Goal: Information Seeking & Learning: Find specific fact

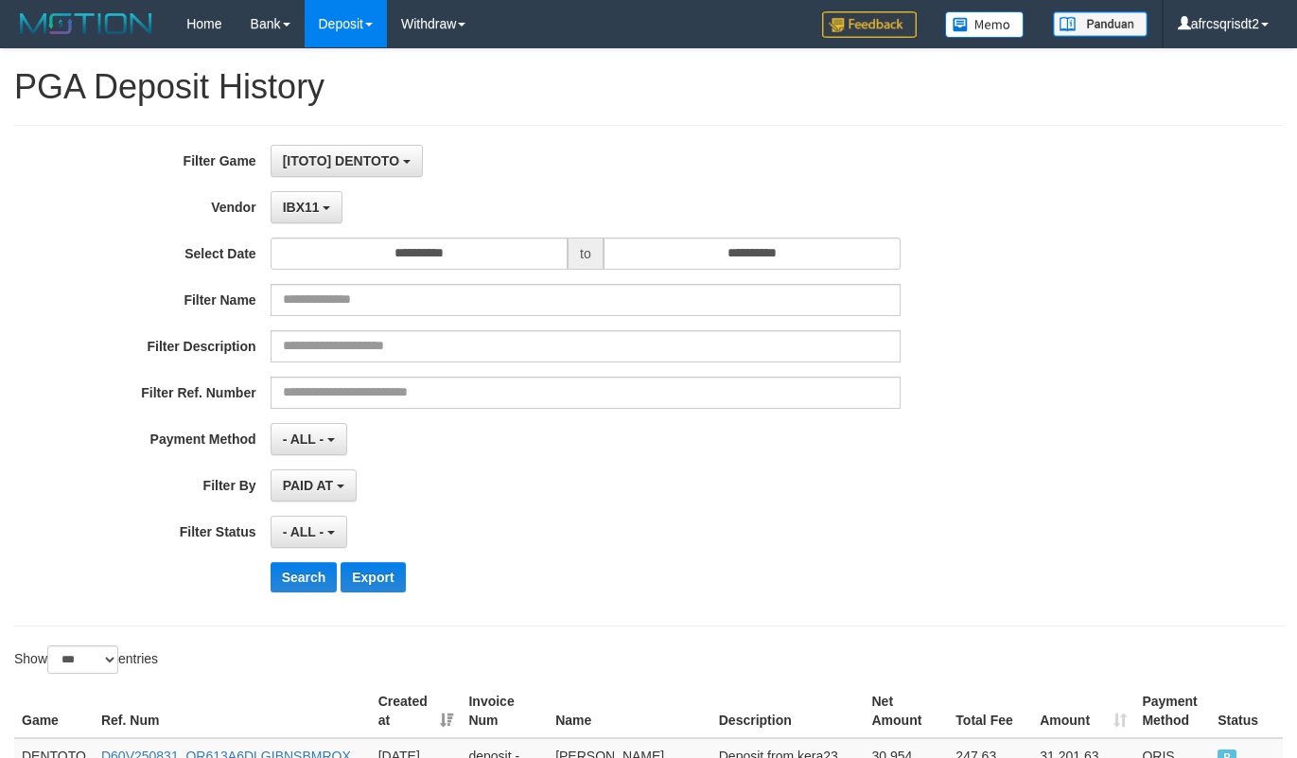
select select "**********"
select select "***"
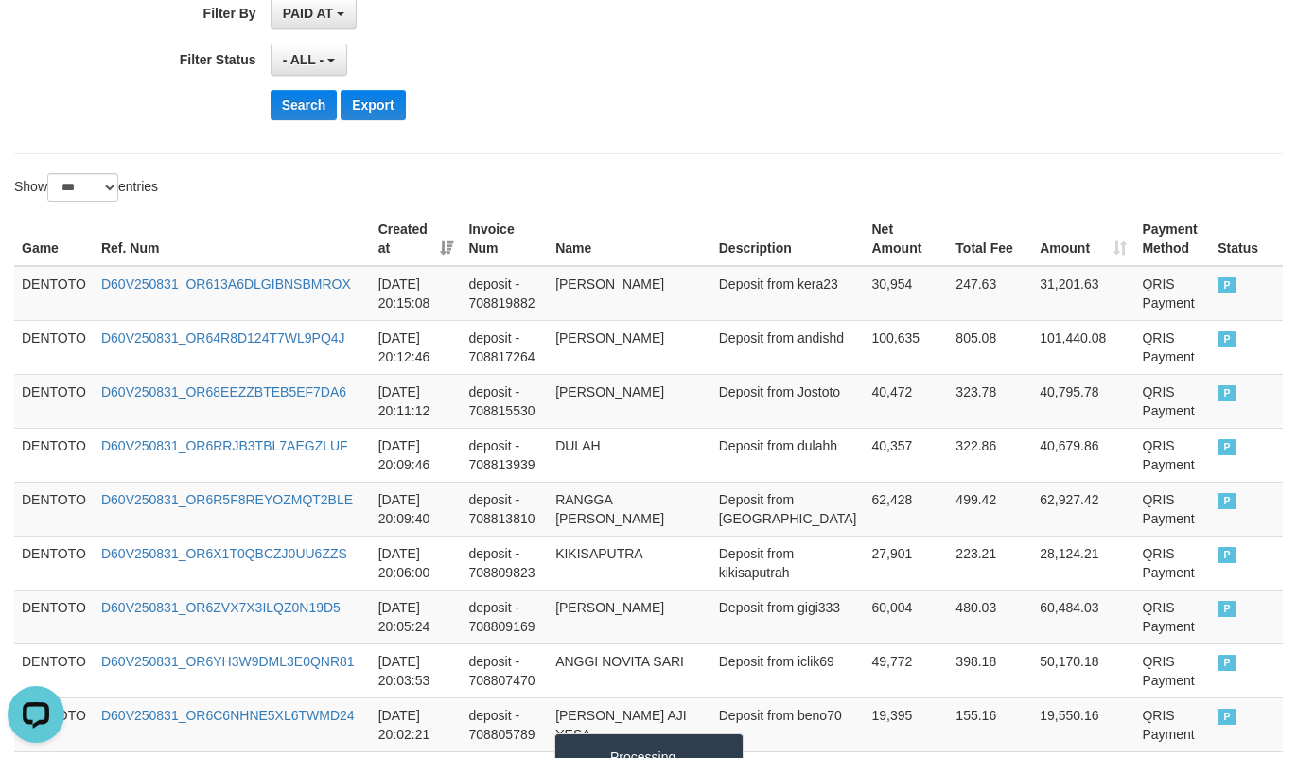
scroll to position [17, 0]
click at [613, 120] on div "Search Export" at bounding box center [676, 105] width 811 height 30
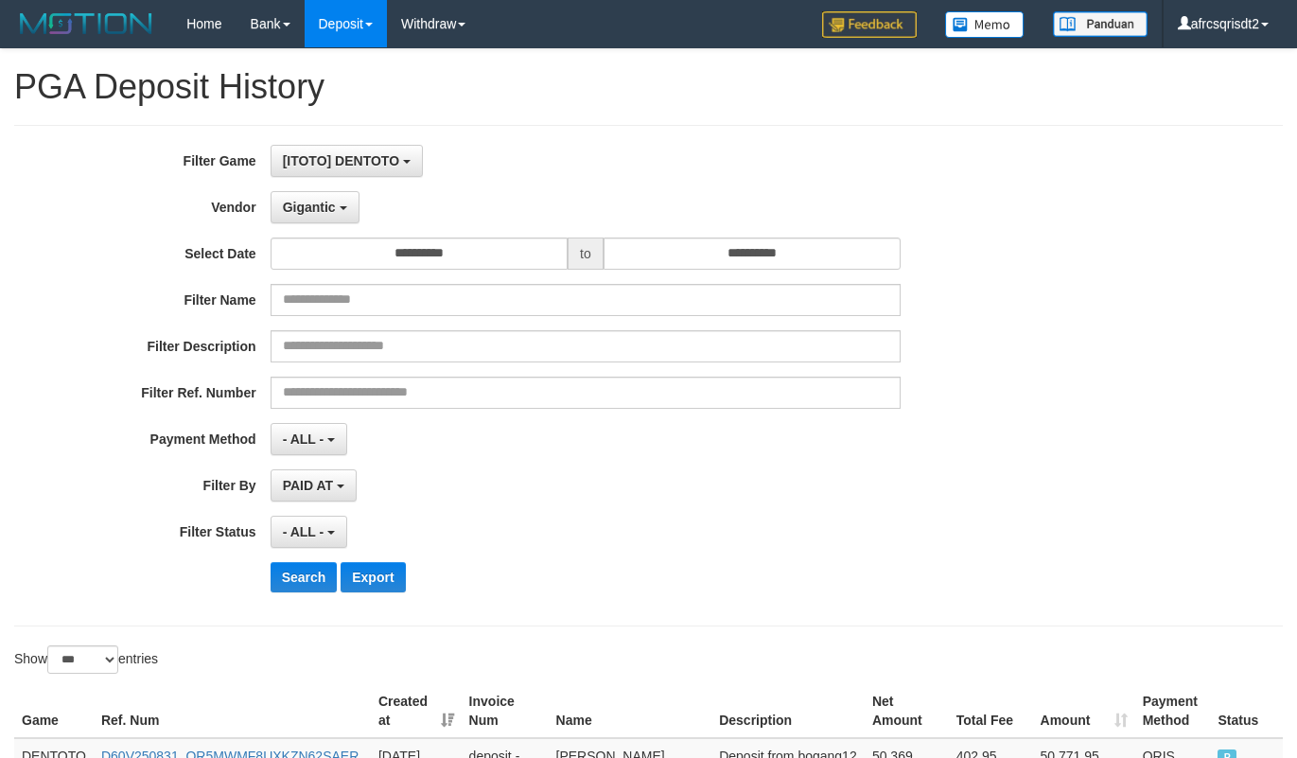
select select "**********"
select select "***"
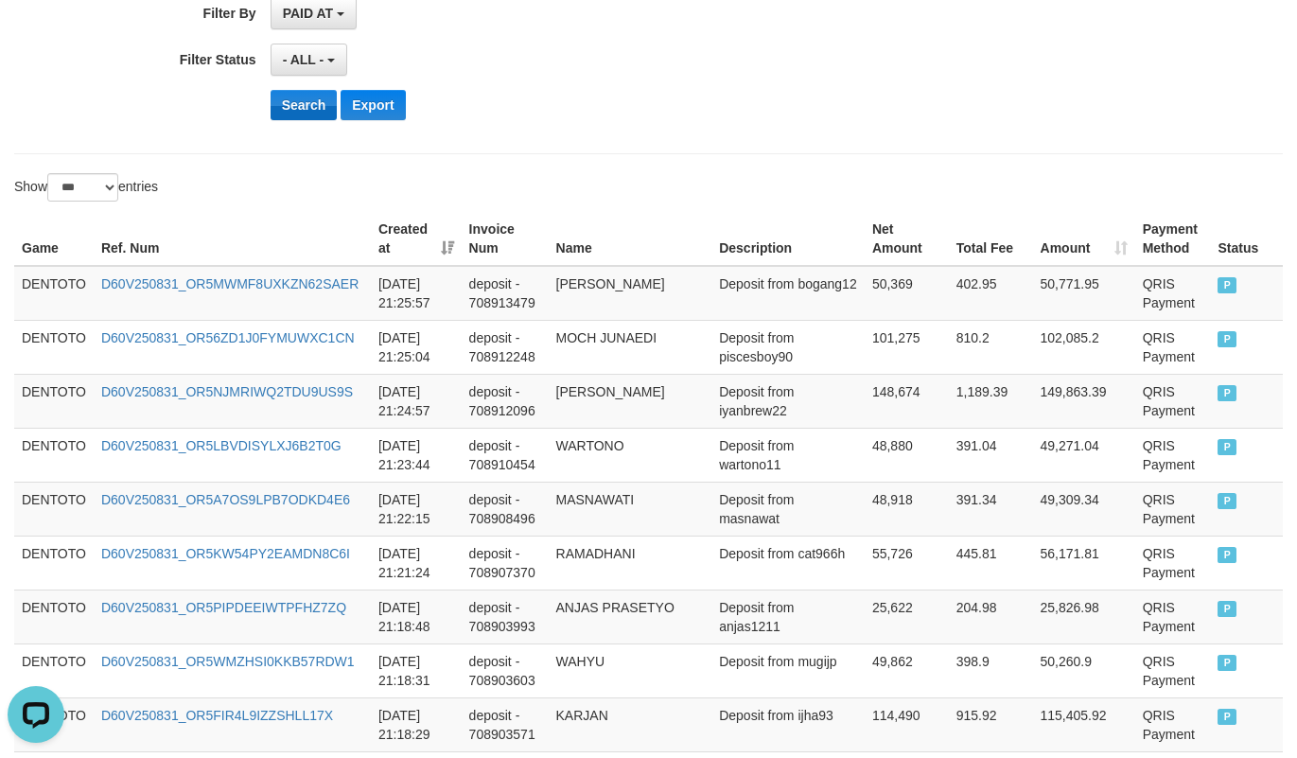
scroll to position [17, 0]
click at [302, 100] on button "Search" at bounding box center [304, 105] width 67 height 30
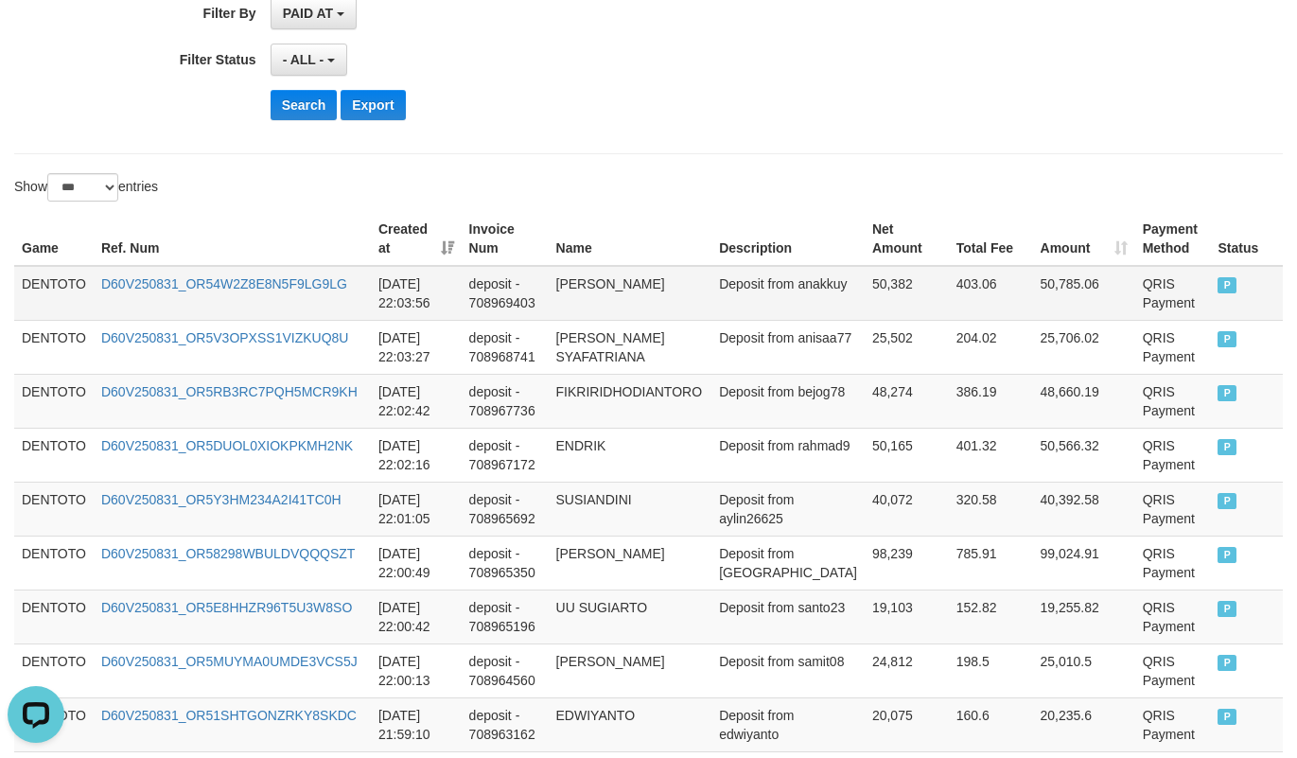
click at [44, 287] on td "DENTOTO" at bounding box center [53, 293] width 79 height 55
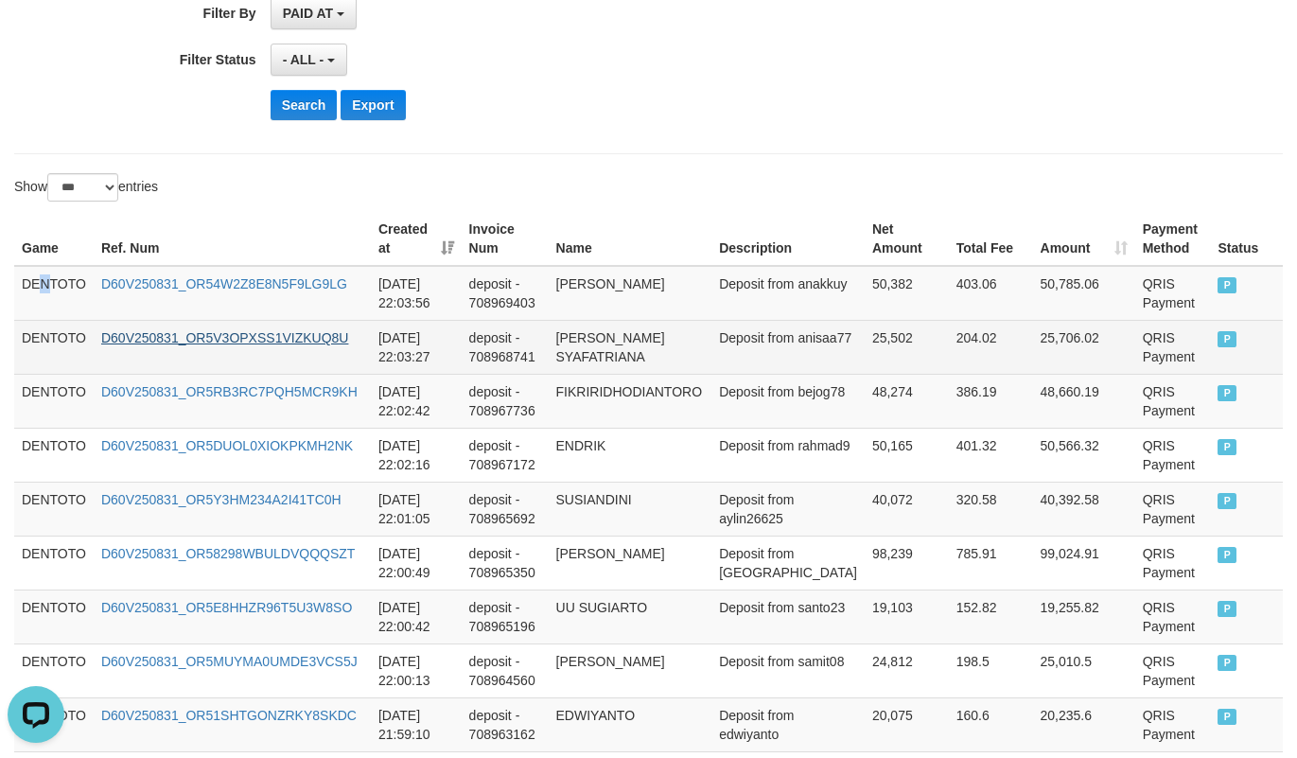
drag, startPoint x: 43, startPoint y: 287, endPoint x: 222, endPoint y: 341, distance: 187.7
click at [46, 293] on td "DENTOTO" at bounding box center [53, 293] width 79 height 55
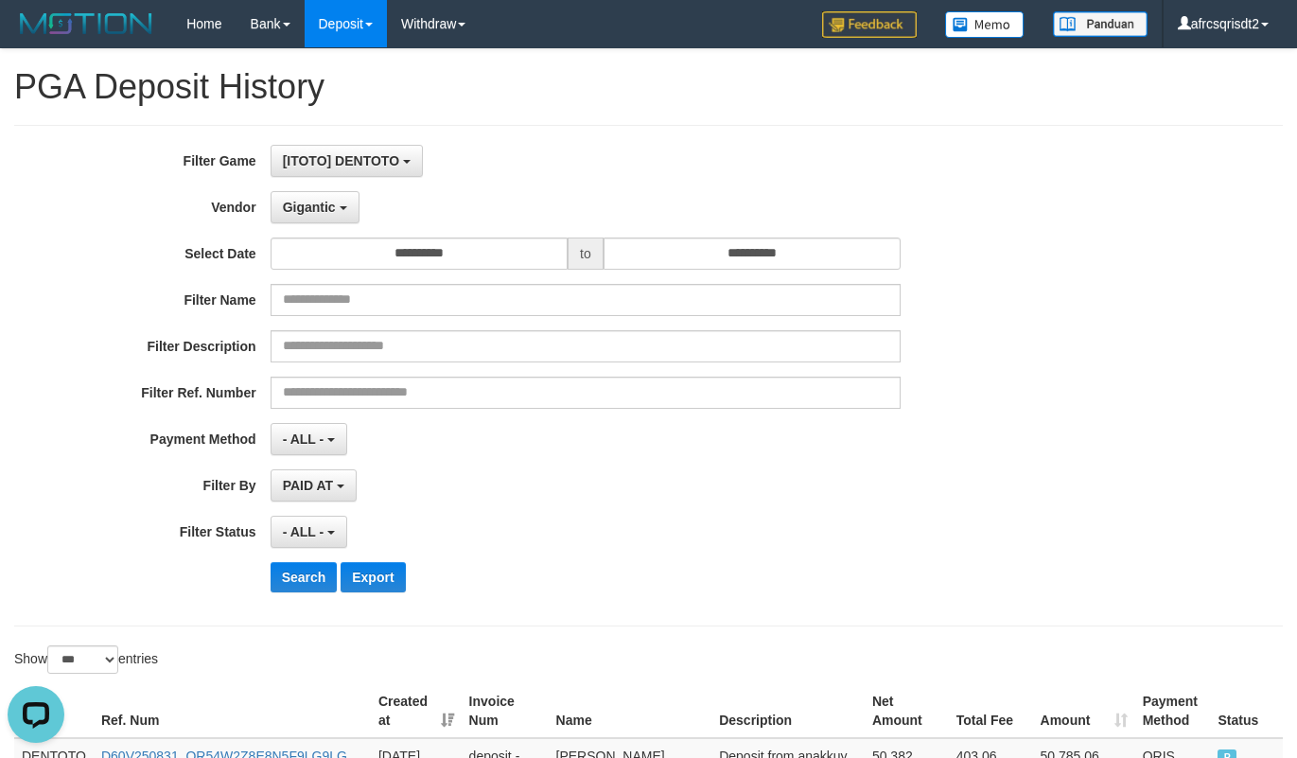
scroll to position [472, 0]
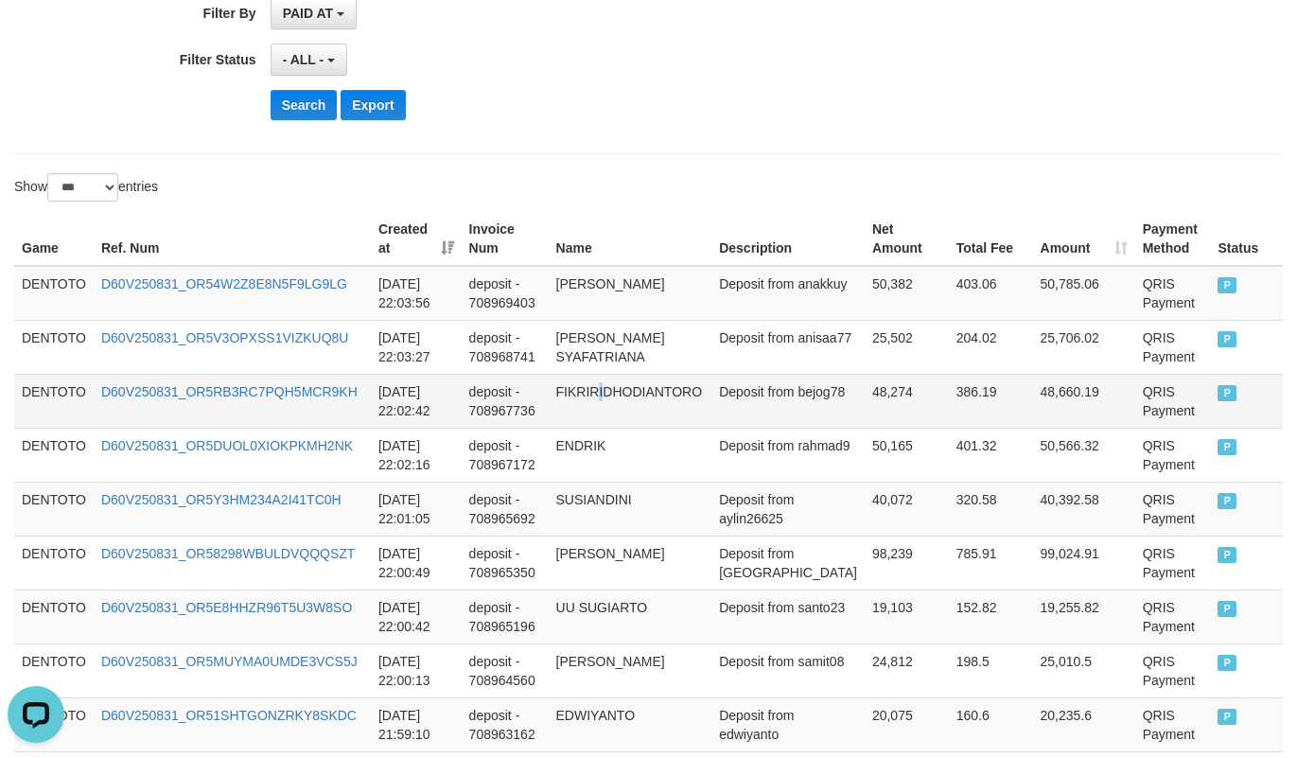
click at [616, 418] on td "FIKRIRIDHODIANTORO" at bounding box center [631, 401] width 164 height 54
click at [40, 287] on td "DENTOTO" at bounding box center [53, 293] width 79 height 55
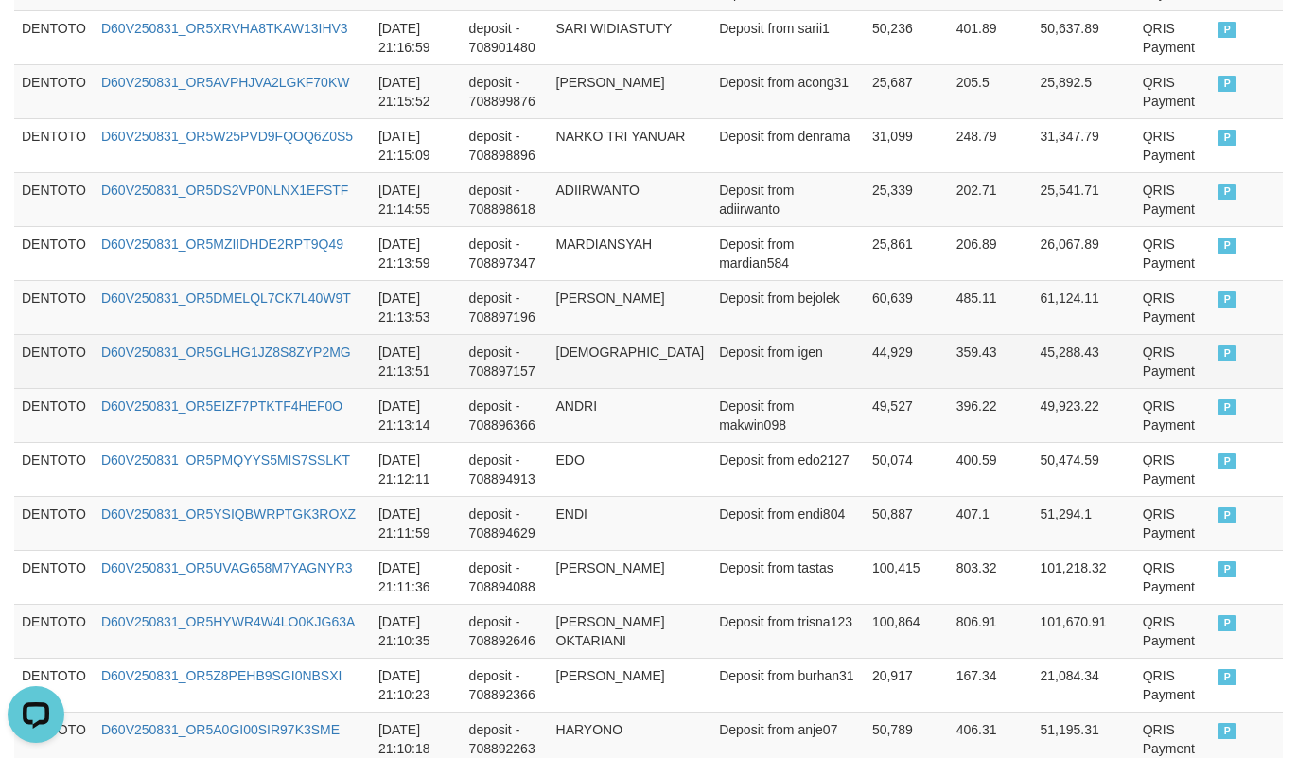
scroll to position [4731, 0]
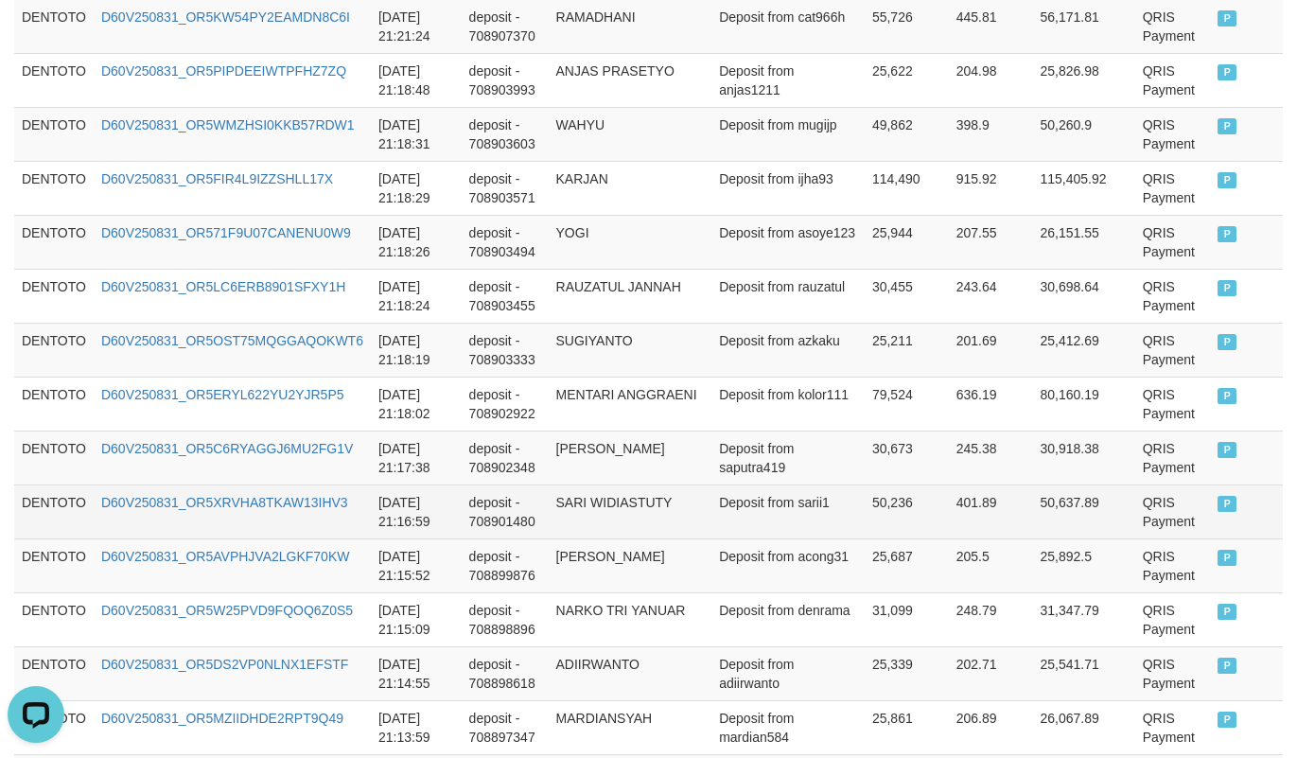
click at [1213, 522] on td "P" at bounding box center [1246, 512] width 73 height 54
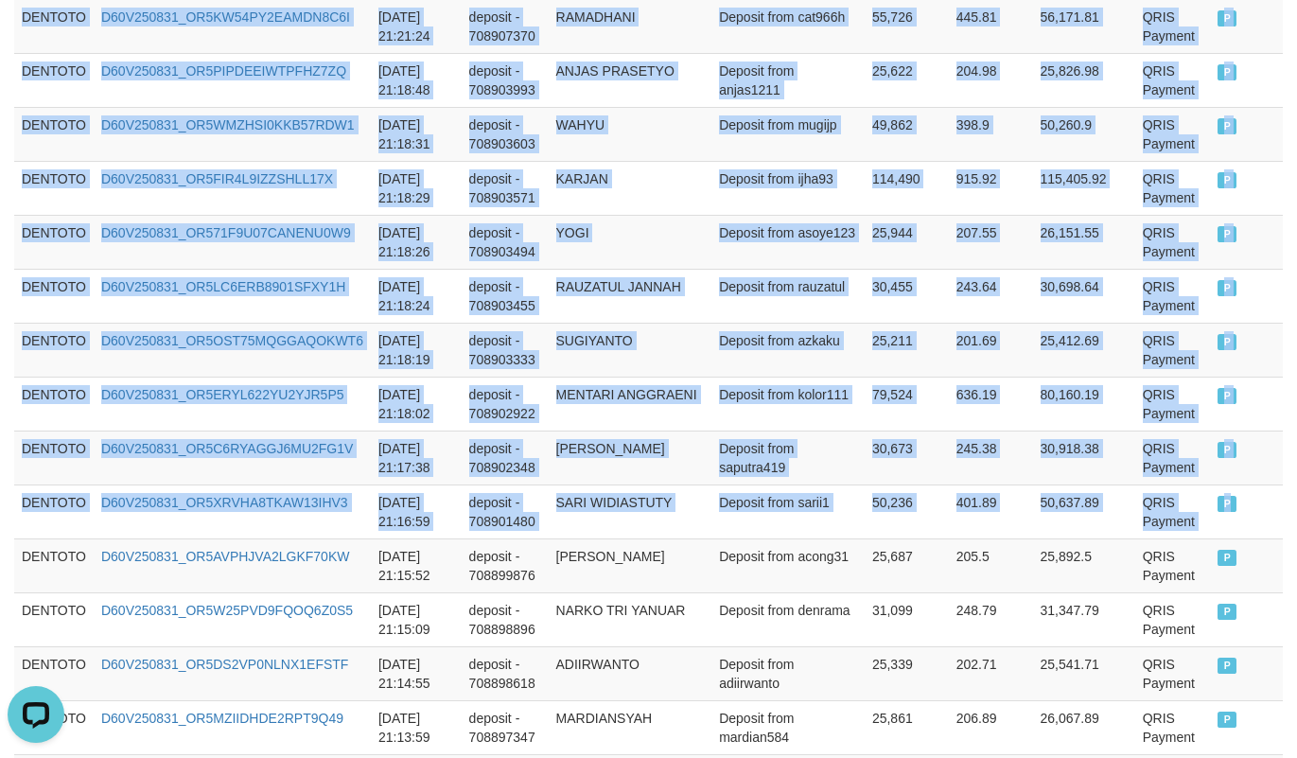
copy tbody "DENTOTO D60V250831_OR54W2Z8E8N5F9LG9LG [DATE] 22:03:56 deposit - 708969403 [PER…"
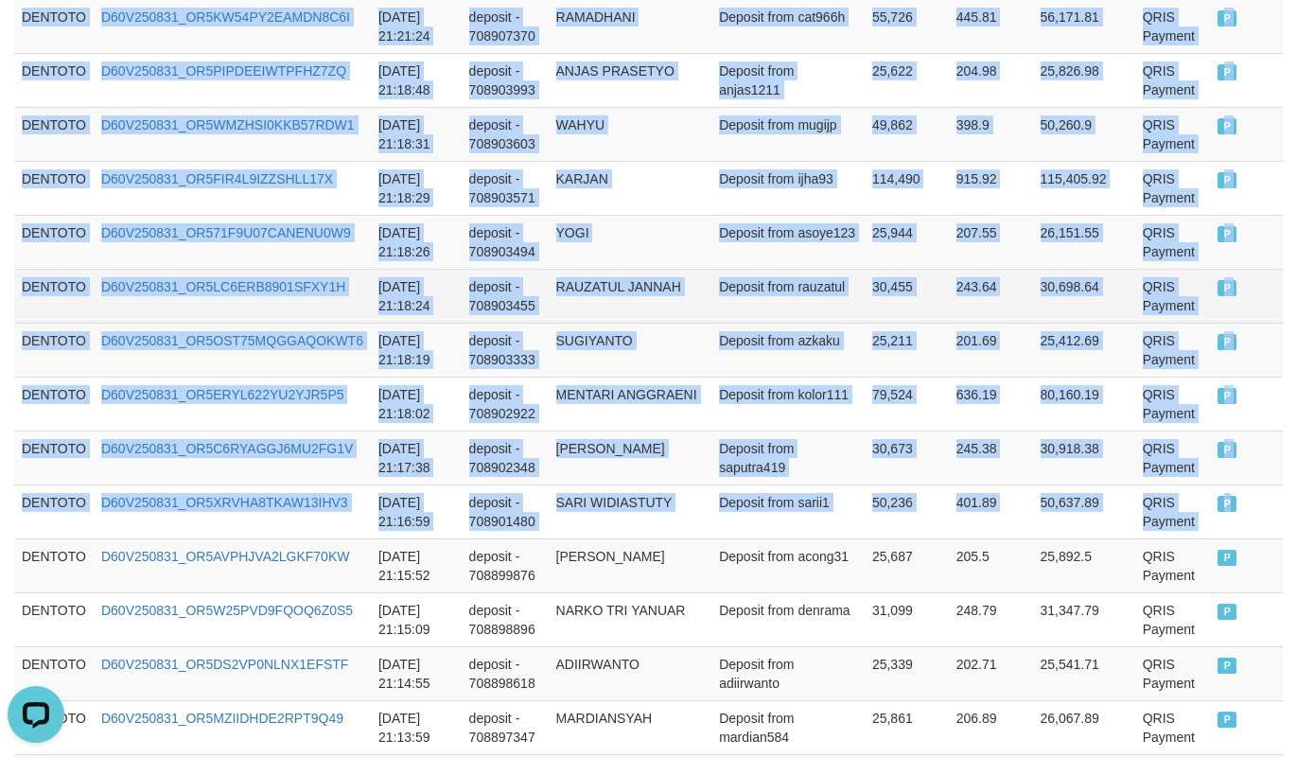
click at [806, 323] on td "Deposit from rauzatul" at bounding box center [788, 296] width 153 height 54
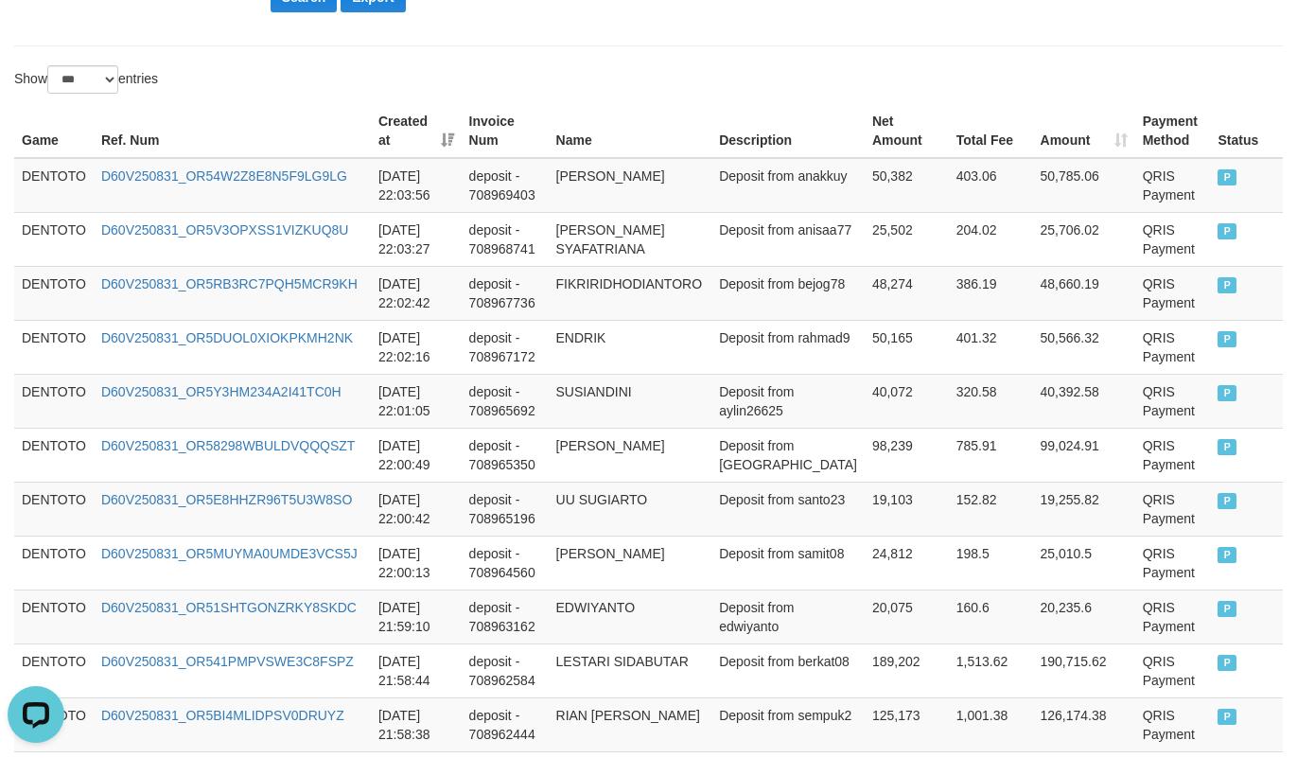
scroll to position [472, 0]
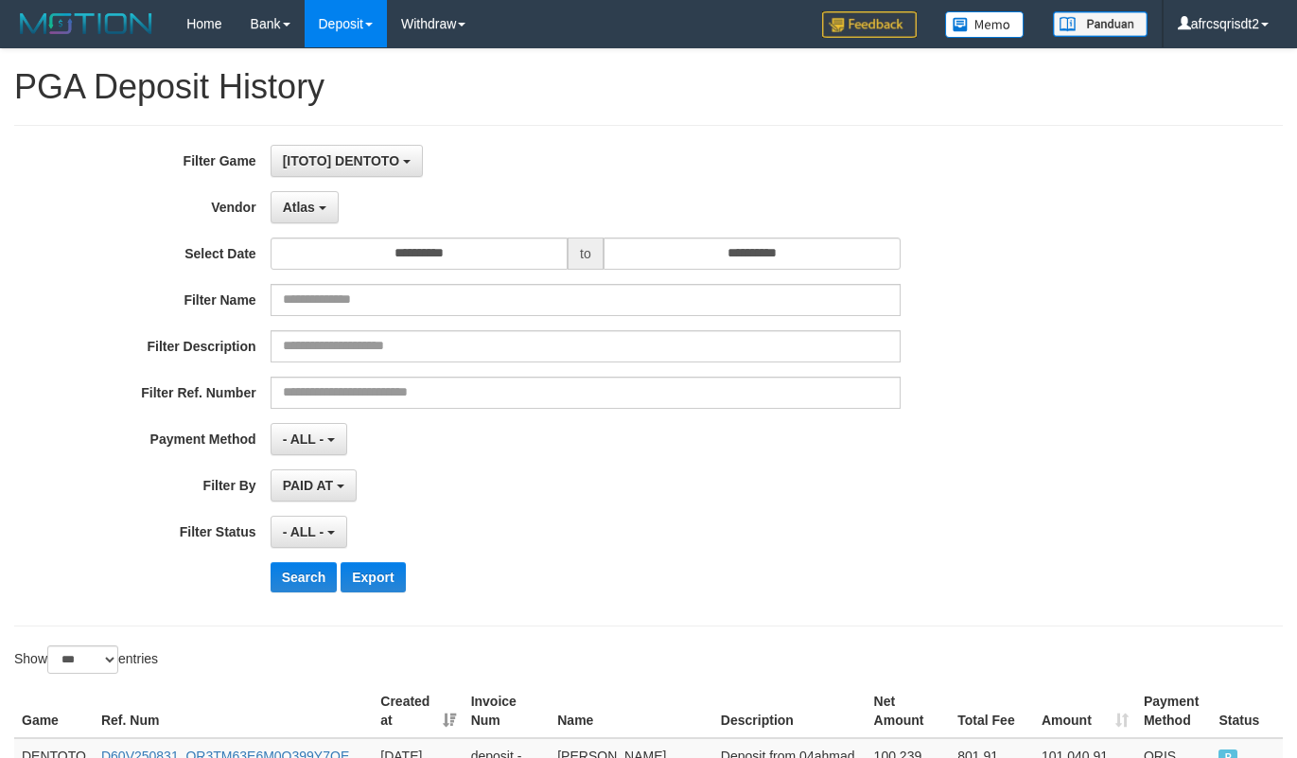
select select "**********"
select select "***"
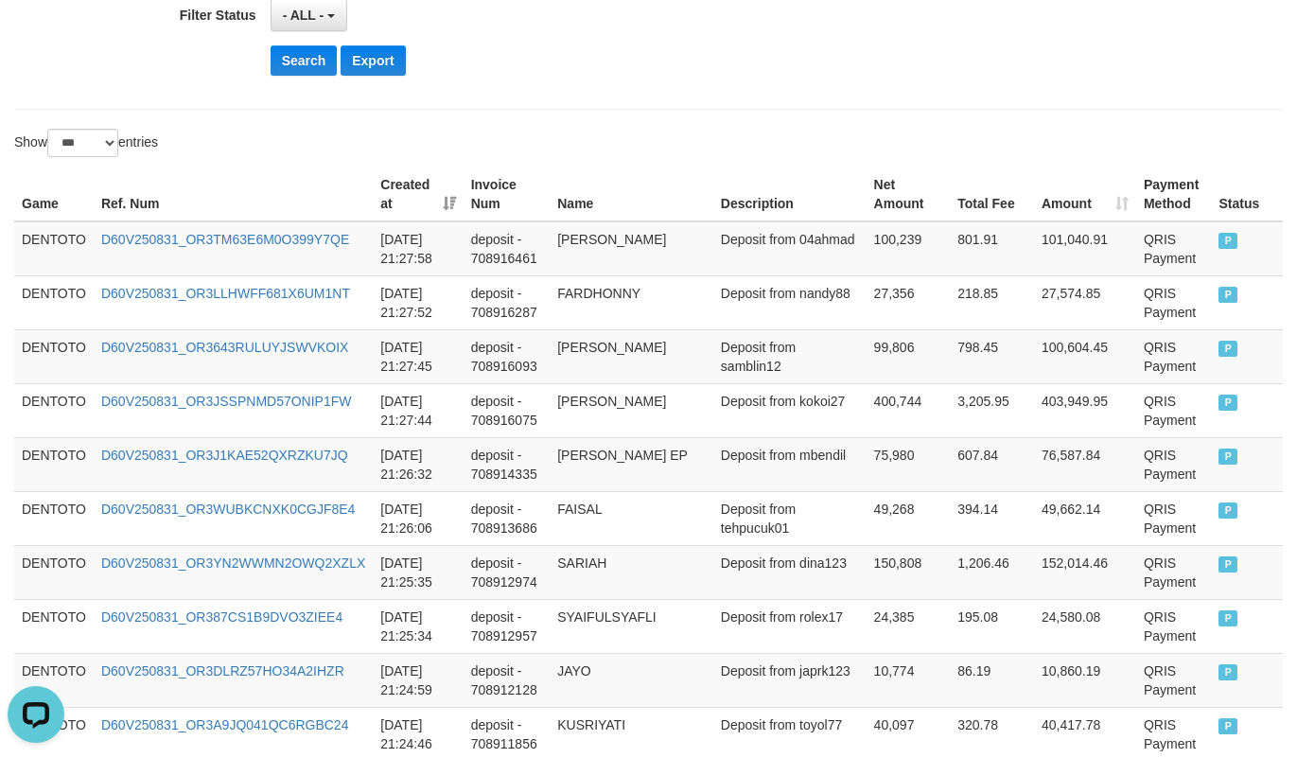
scroll to position [17, 0]
click at [310, 71] on button "Search" at bounding box center [304, 60] width 67 height 30
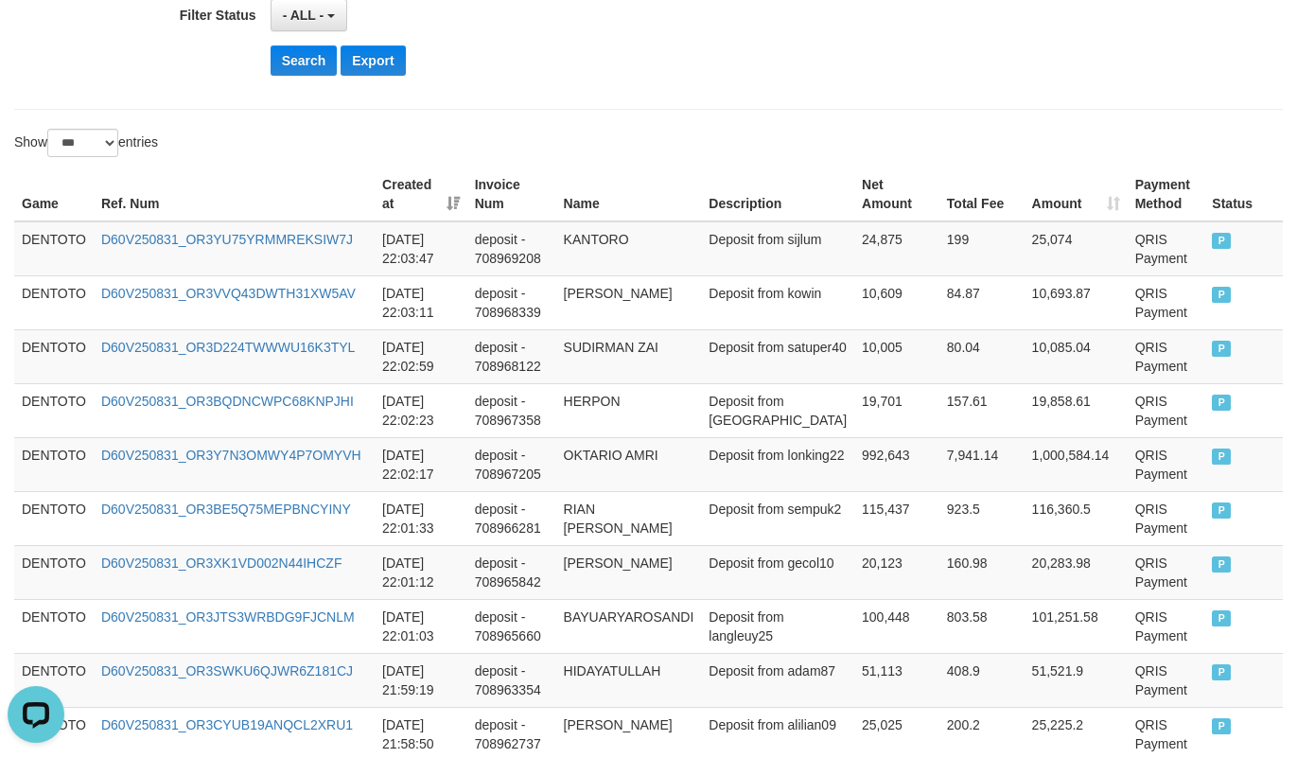
click at [673, 57] on div "Search Export" at bounding box center [676, 60] width 811 height 30
click at [34, 253] on td "DENTOTO" at bounding box center [53, 248] width 79 height 55
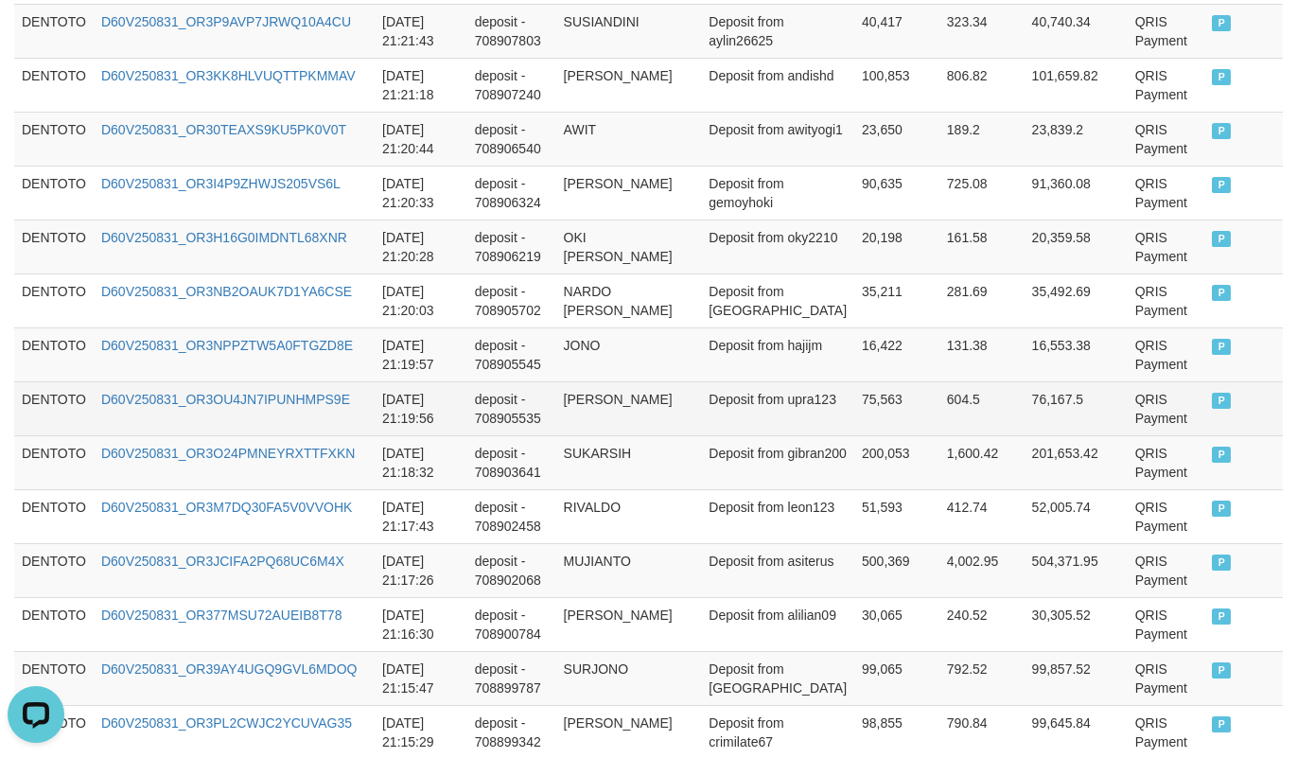
scroll to position [5250, 0]
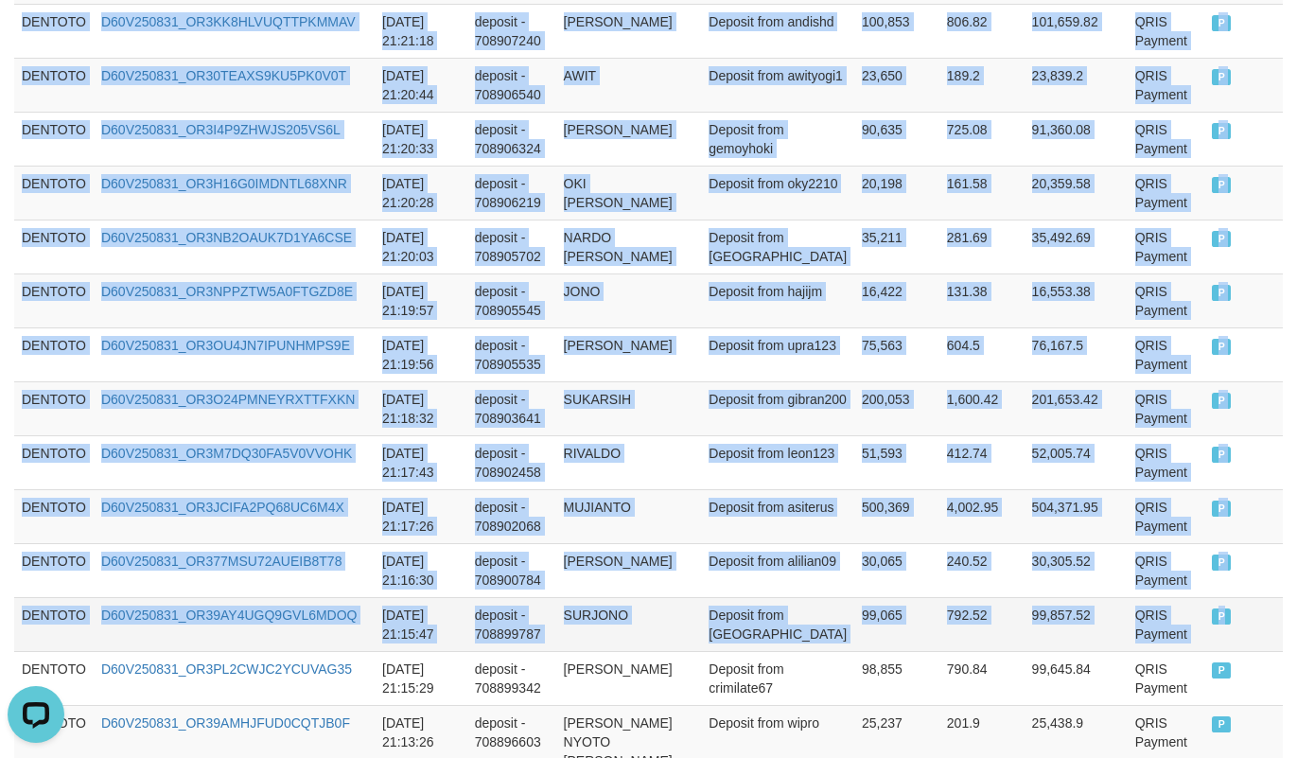
click at [1207, 644] on td "P" at bounding box center [1244, 624] width 79 height 54
copy tbody "DENTOTO D60V250831_OR3YU75YRMMREKSIW7J 2025-08-31 22:03:47 deposit - 708969208 …"
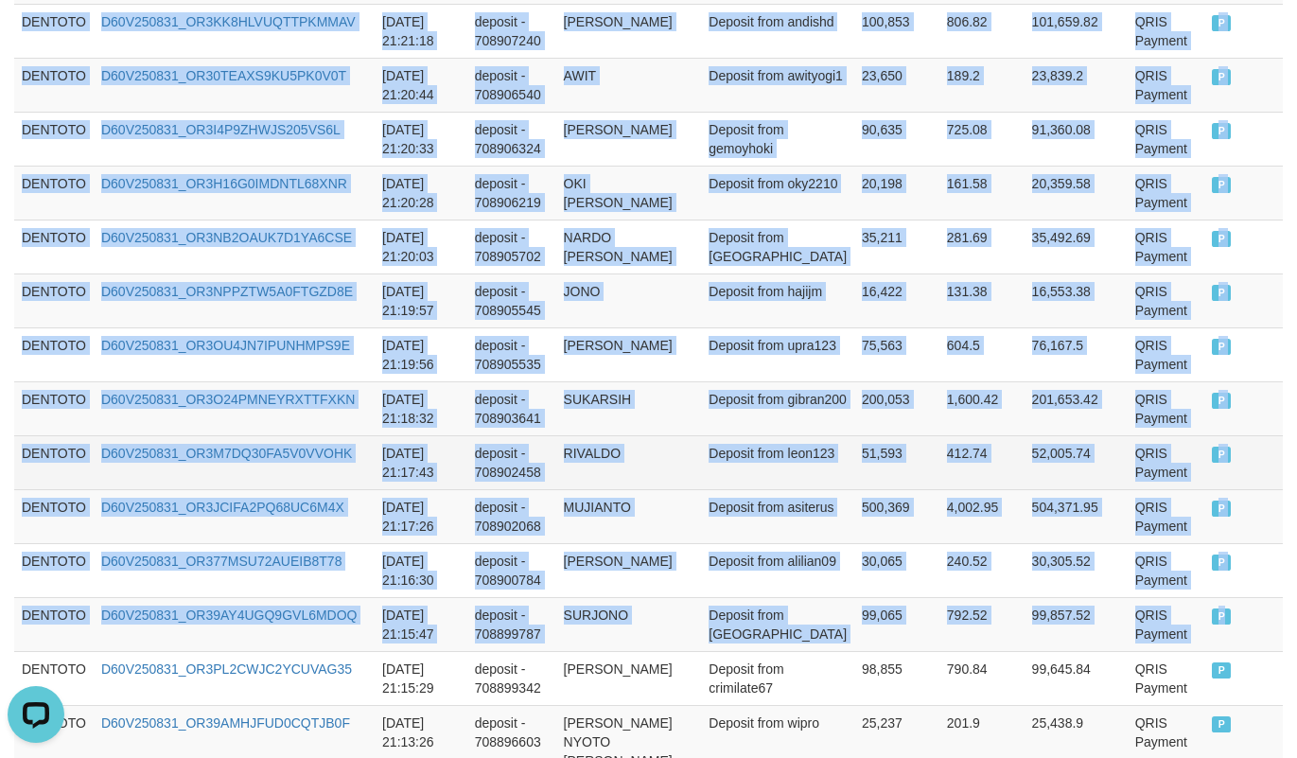
click at [875, 489] on td "51,593" at bounding box center [897, 462] width 85 height 54
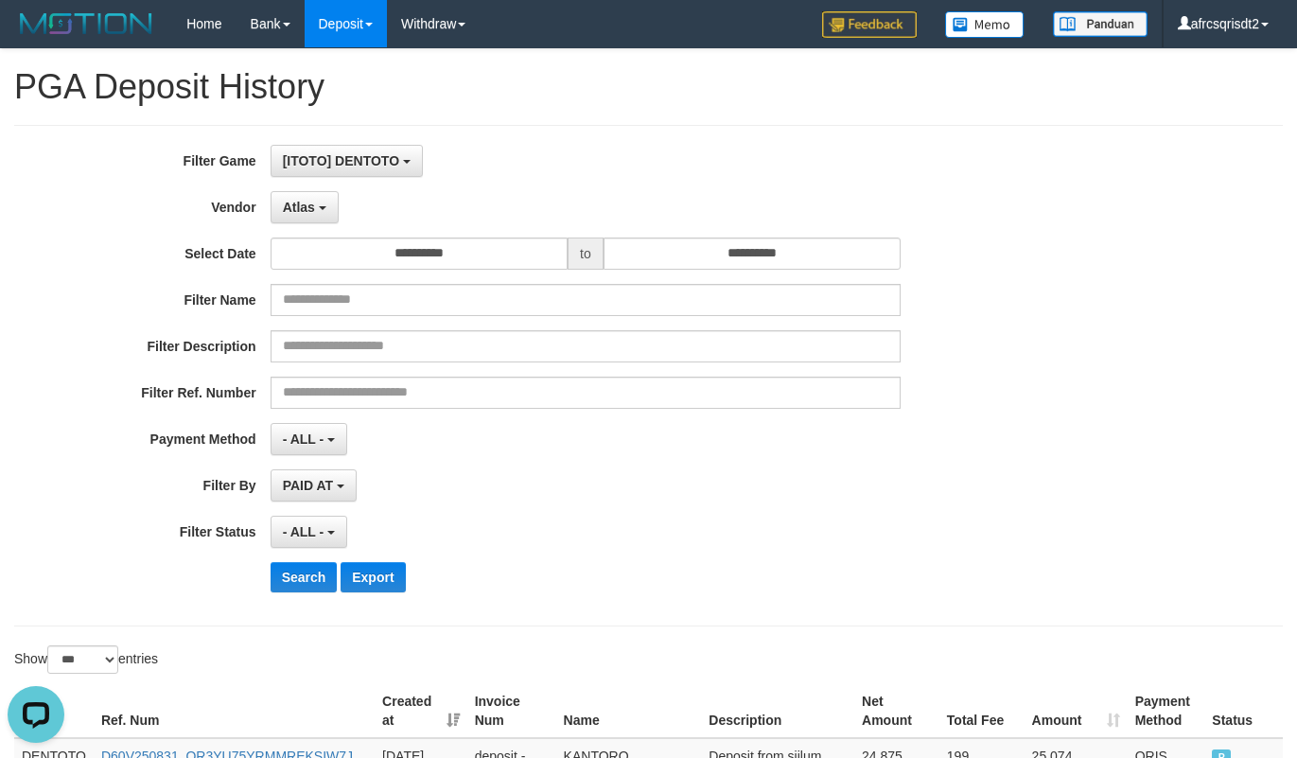
scroll to position [472, 0]
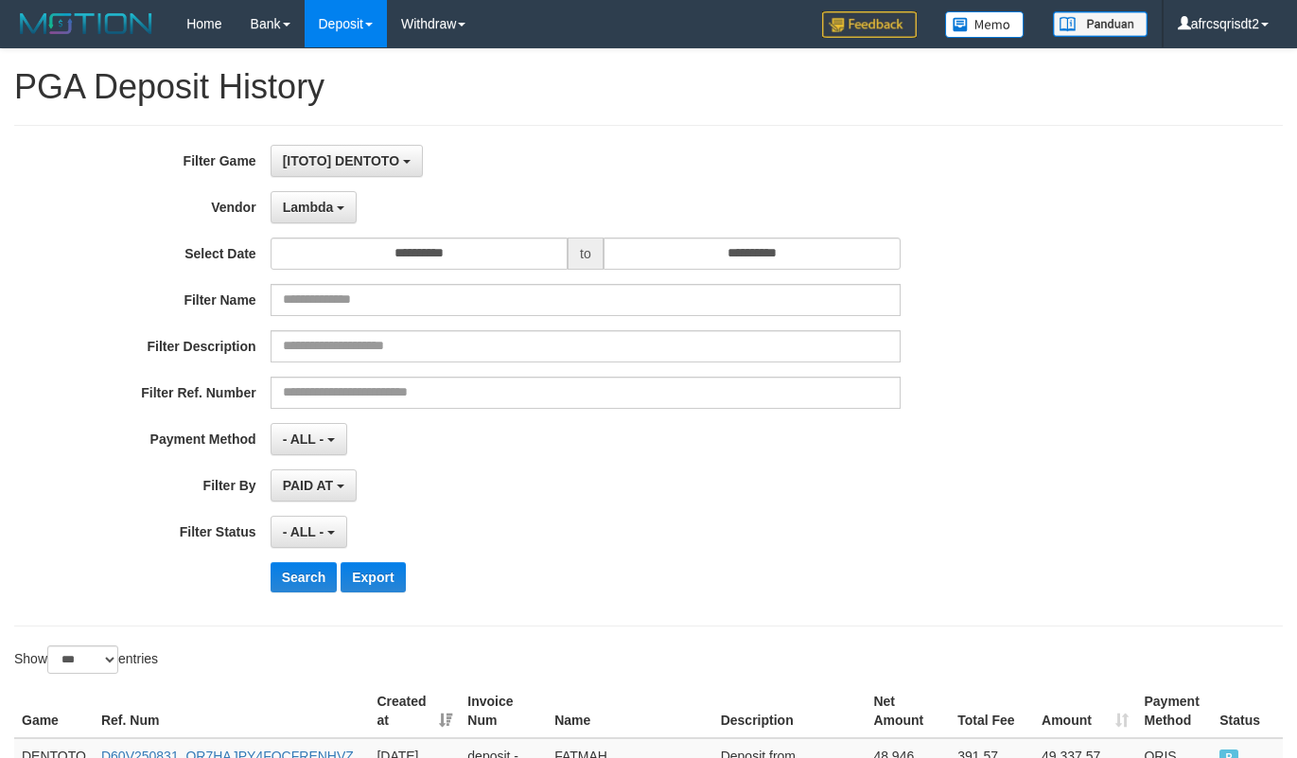
select select "**********"
select select "***"
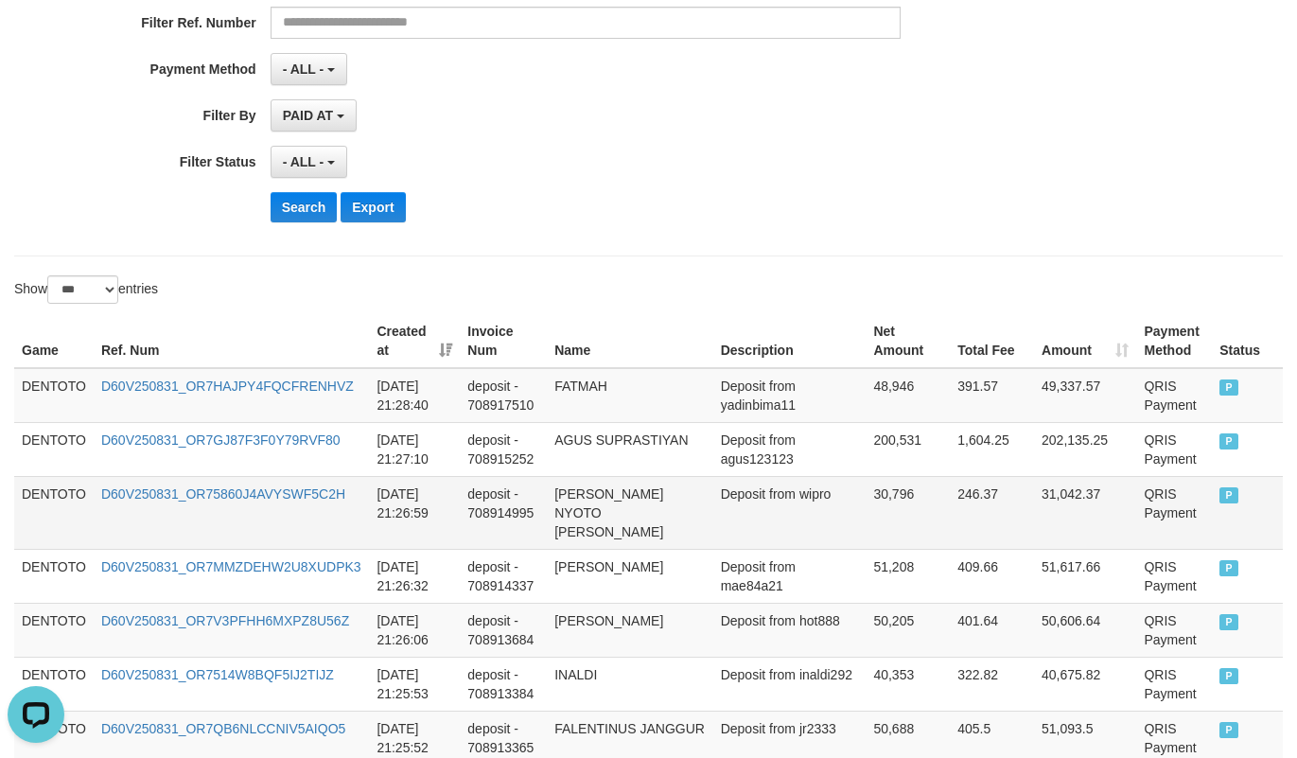
scroll to position [472, 0]
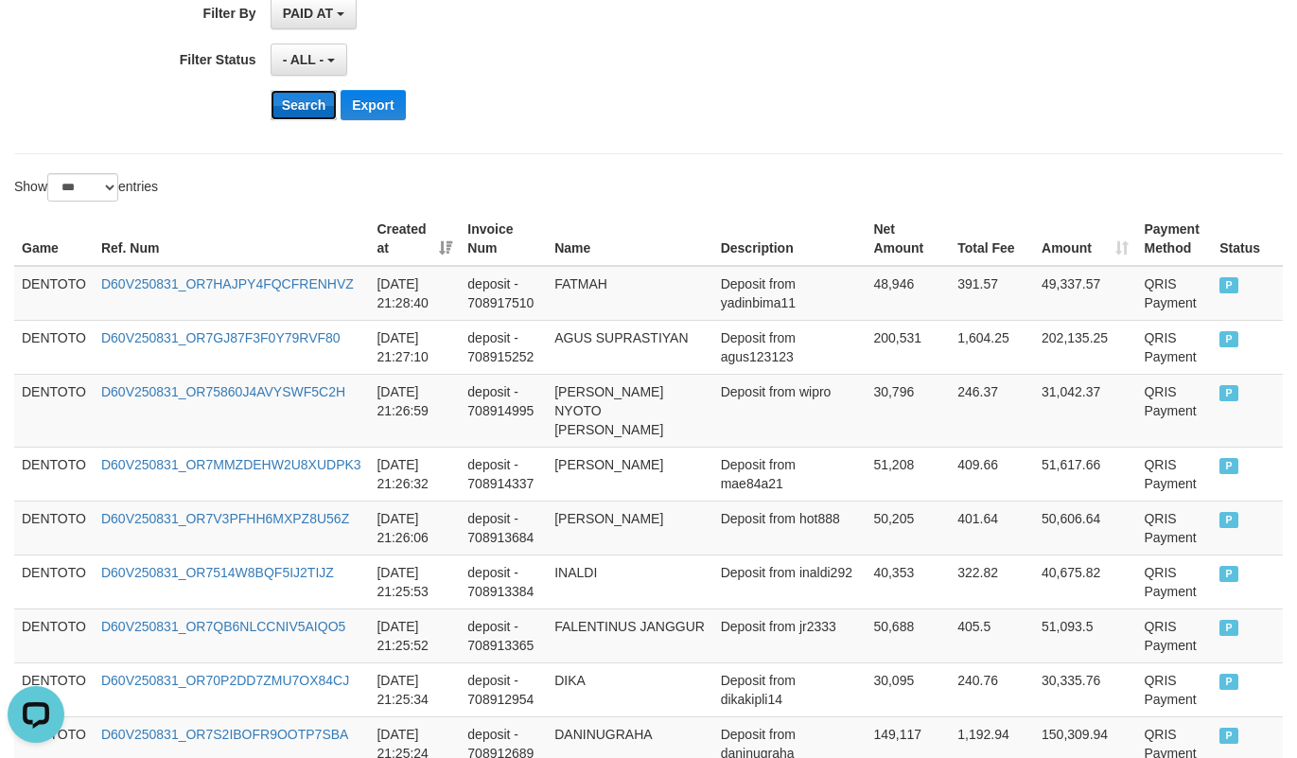
click at [296, 108] on button "Search" at bounding box center [304, 105] width 67 height 30
click at [701, 62] on div "- ALL - SELECT ALL - ALL - SELECT STATUS PENDING/UNPAID PAID CANCELED EXPIRED" at bounding box center [586, 60] width 630 height 32
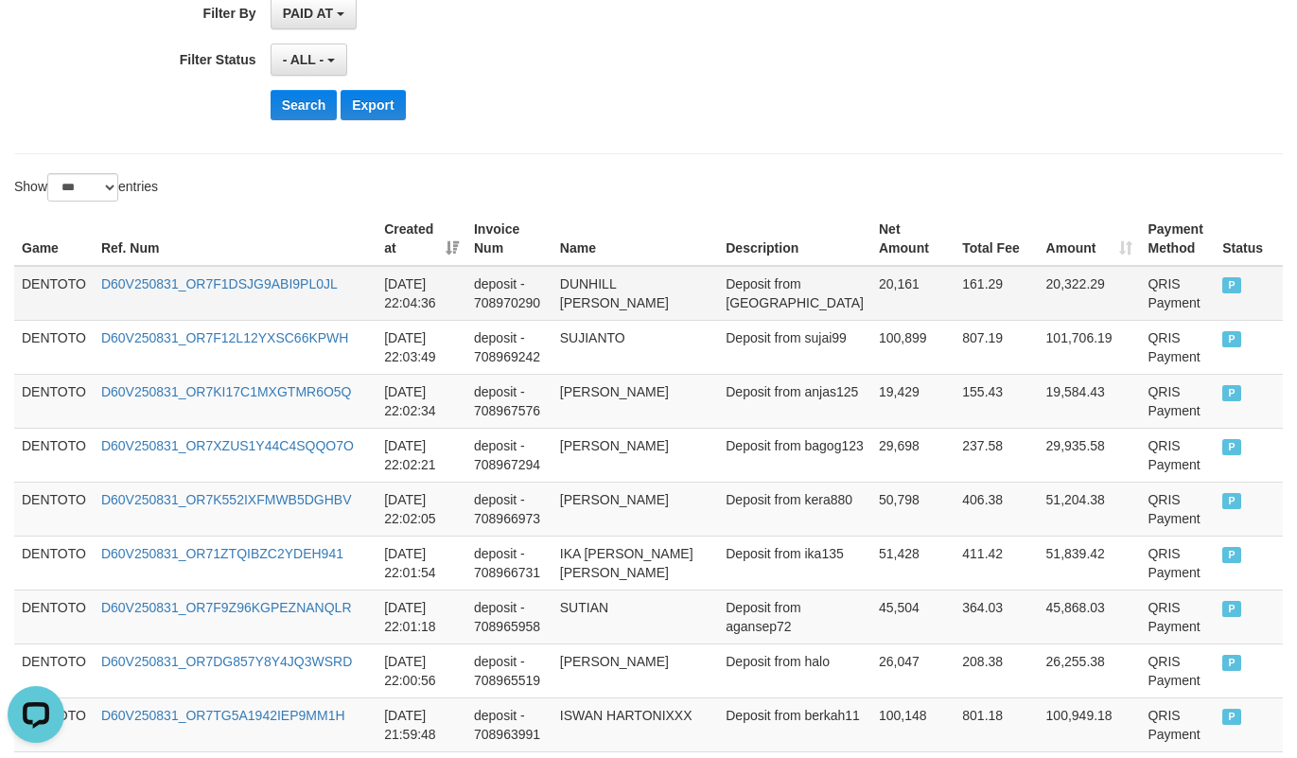
click at [45, 287] on td "DENTOTO" at bounding box center [53, 293] width 79 height 55
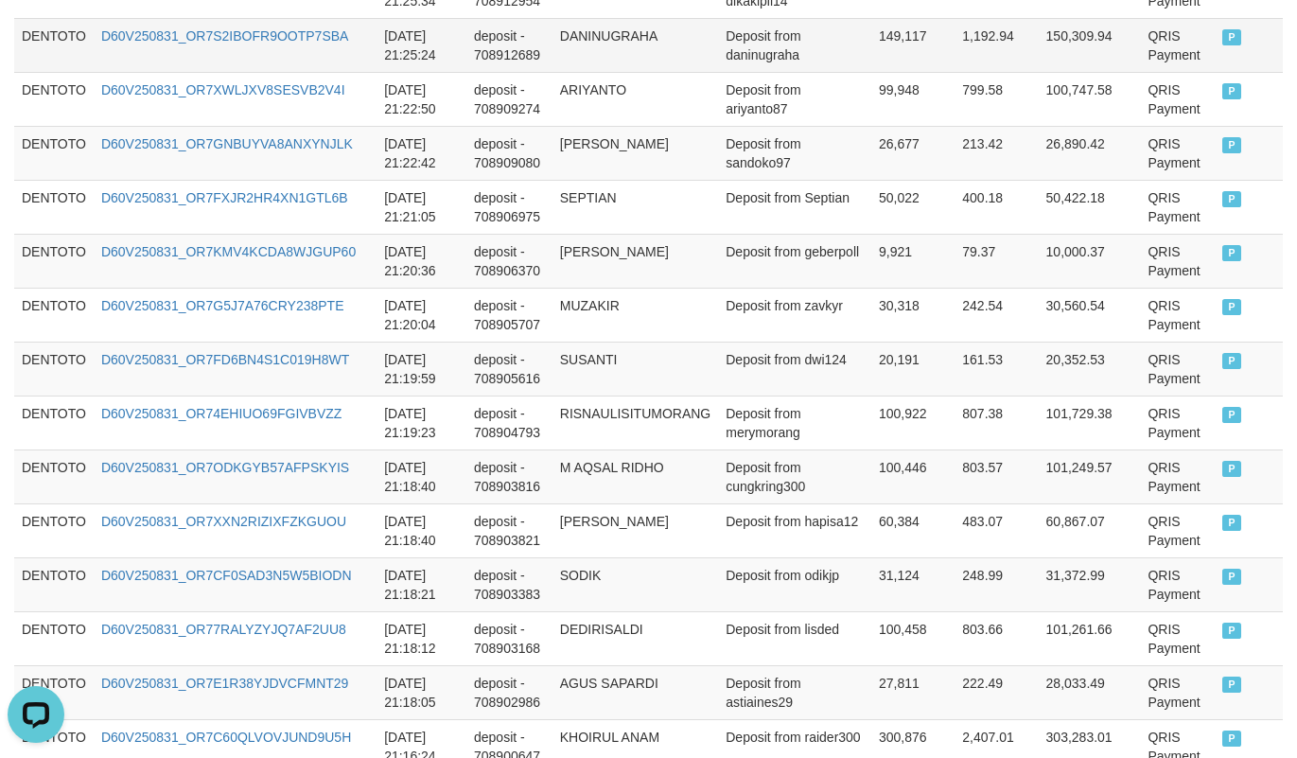
scroll to position [5205, 0]
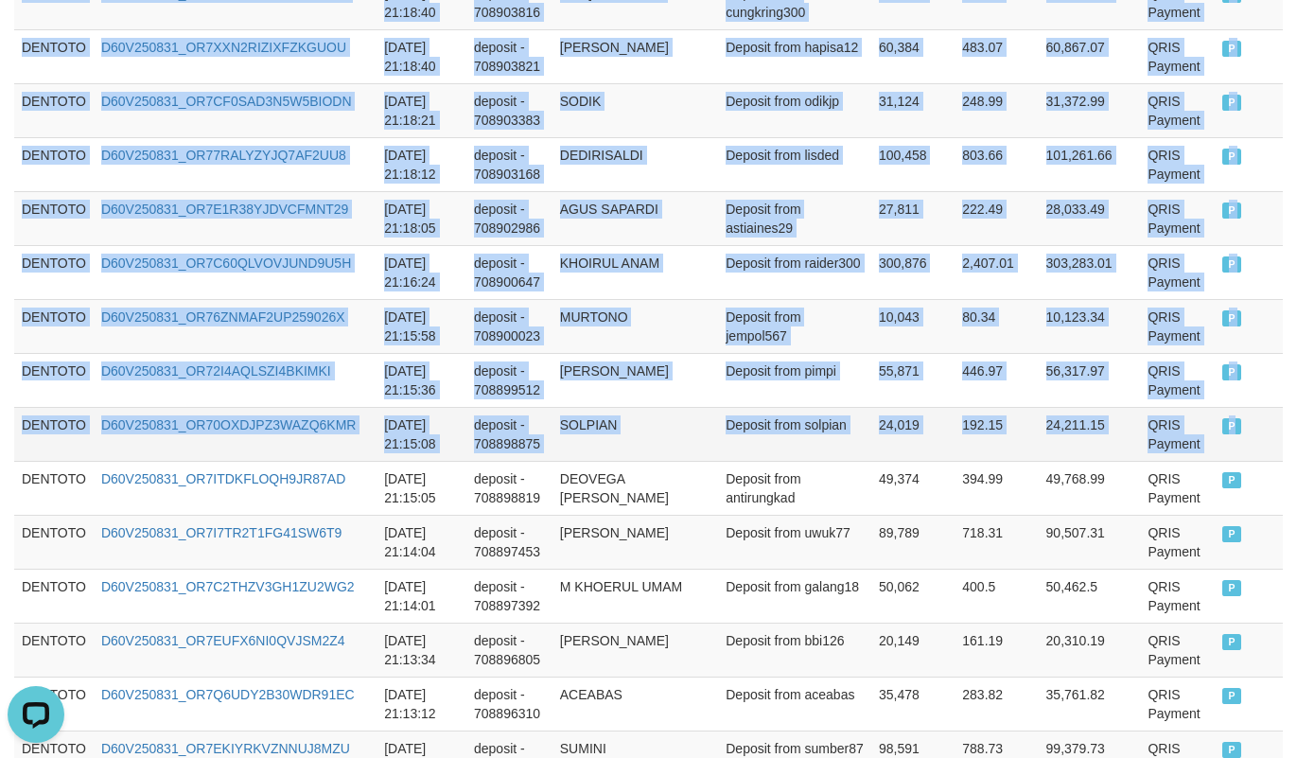
click at [1229, 444] on td "P" at bounding box center [1249, 434] width 68 height 54
copy tbody "DENTOTO D60V250831_OR7F1DSJG9ABI9PL0JL [DATE] 22:04:36 deposit - 708970290 DUNH…"
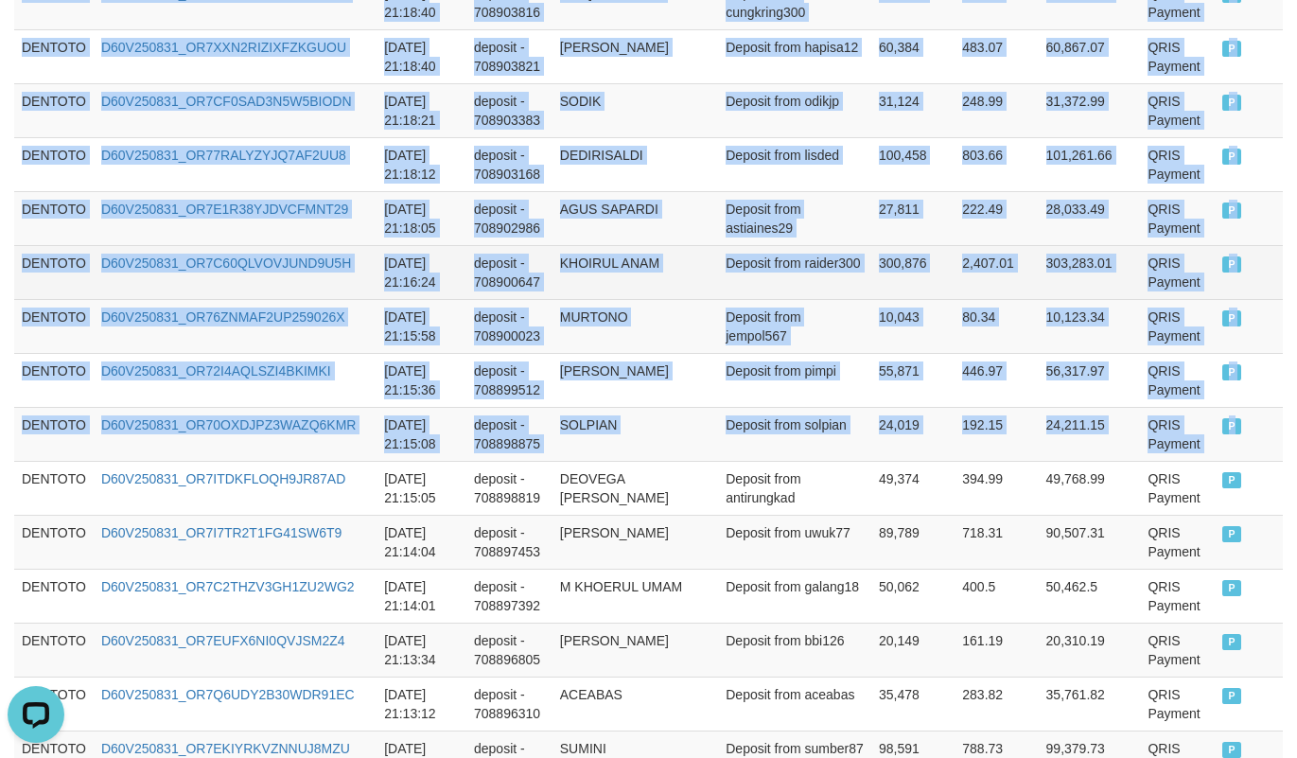
click at [602, 291] on td "KHOIRUL ANAM" at bounding box center [636, 272] width 166 height 54
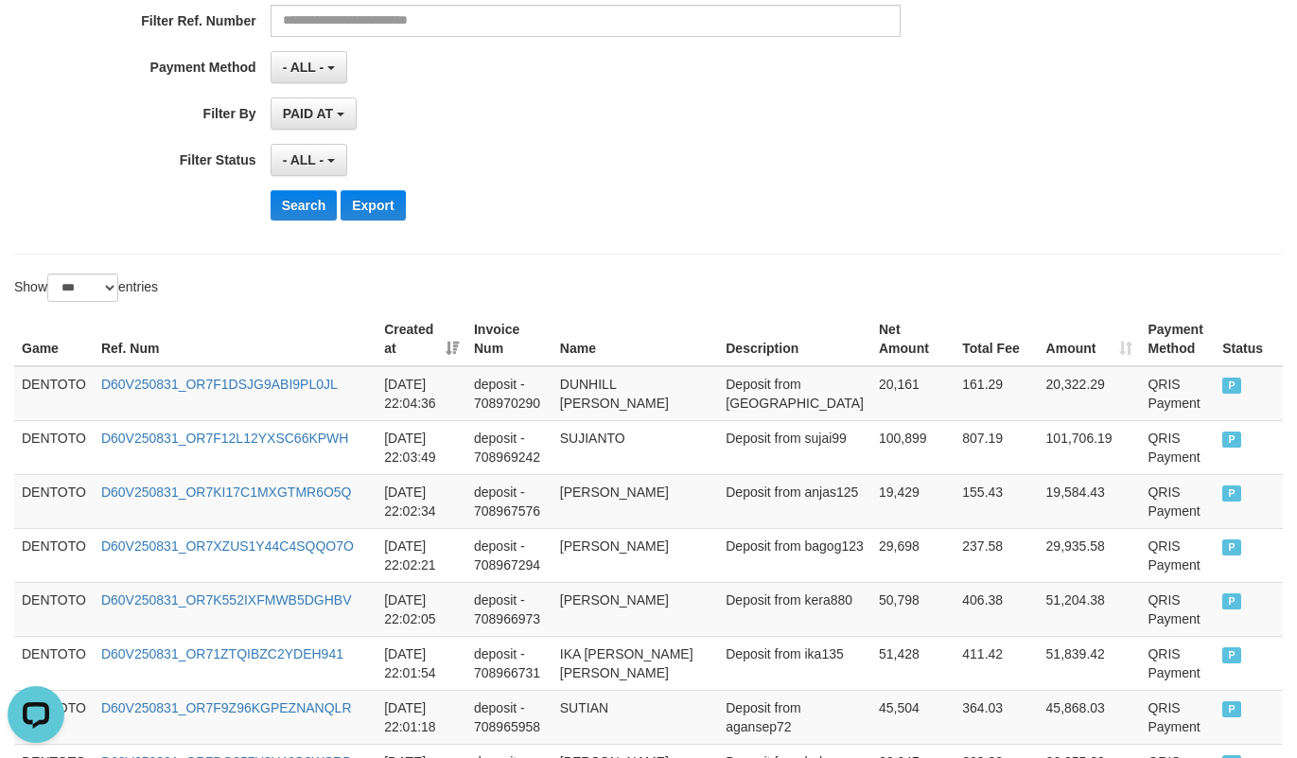
scroll to position [472, 0]
